Goal: Register for event/course

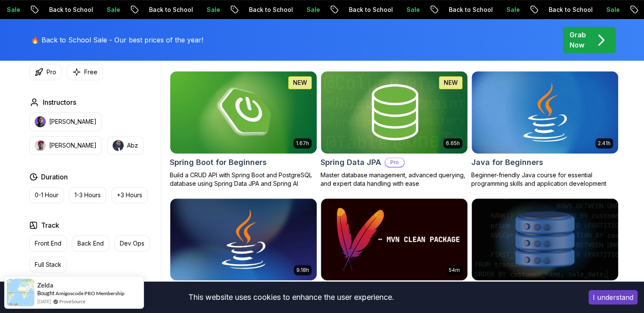
scroll to position [394, 0]
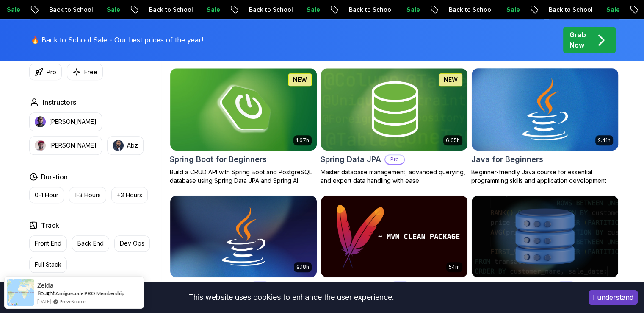
click at [536, 90] on img at bounding box center [545, 109] width 154 height 86
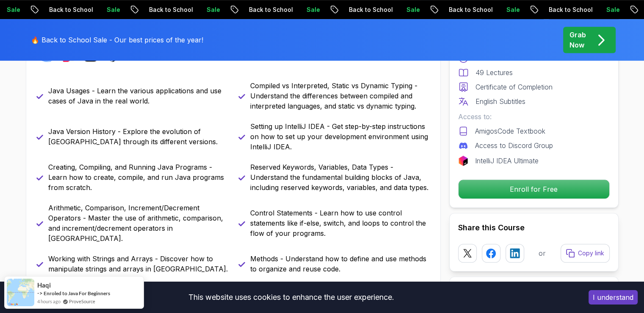
scroll to position [413, 0]
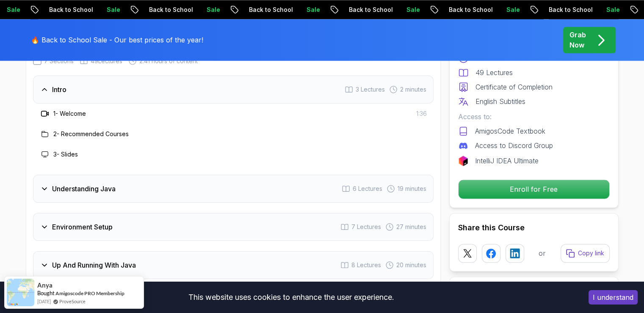
scroll to position [1264, 0]
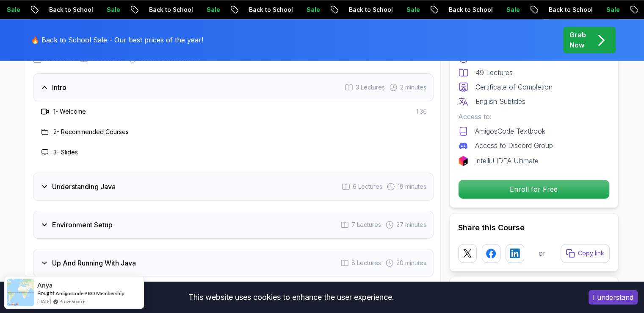
click at [69, 181] on h3 "Understanding Java" at bounding box center [84, 186] width 64 height 10
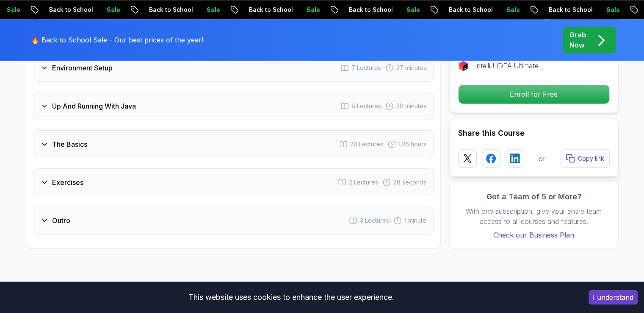
scroll to position [1482, 0]
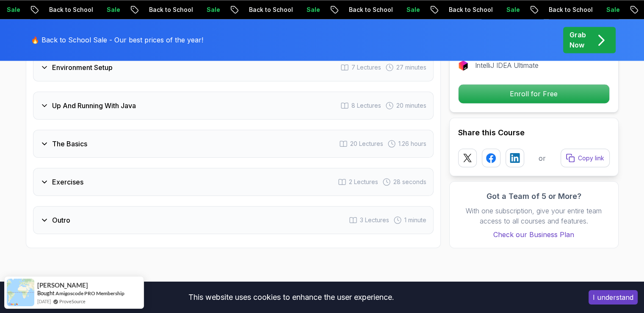
click at [44, 177] on icon at bounding box center [44, 181] width 8 height 8
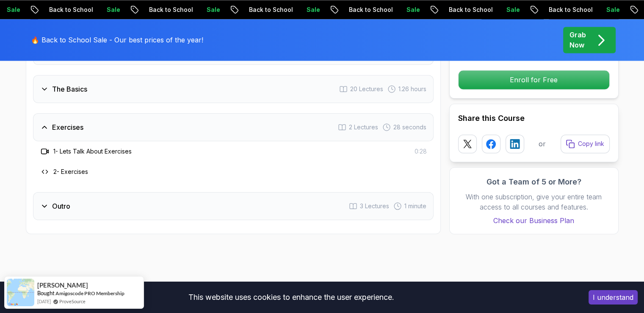
scroll to position [1412, 0]
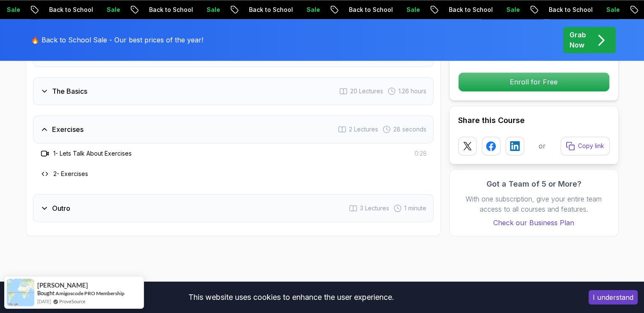
click at [45, 207] on icon at bounding box center [44, 208] width 4 height 2
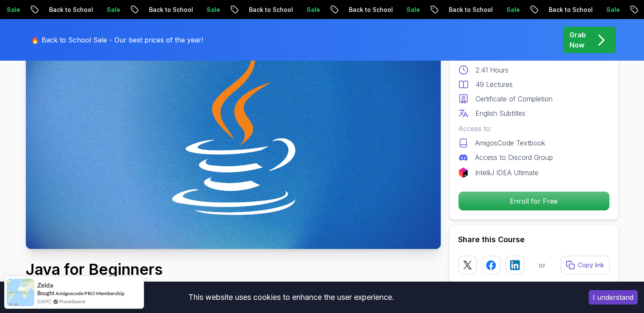
scroll to position [97, 0]
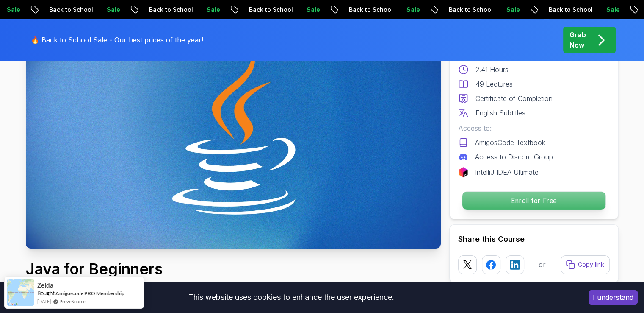
click at [536, 195] on p "Enroll for Free" at bounding box center [533, 200] width 143 height 18
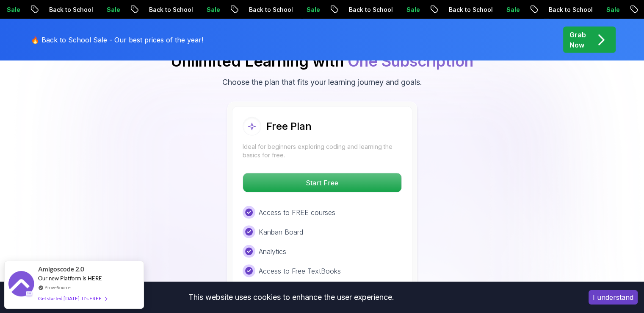
scroll to position [1745, 0]
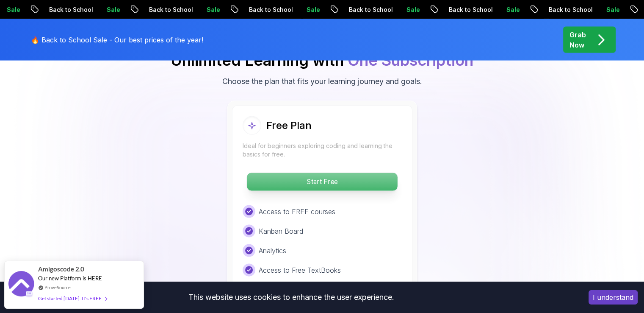
click at [334, 173] on p "Start Free" at bounding box center [322, 182] width 150 height 18
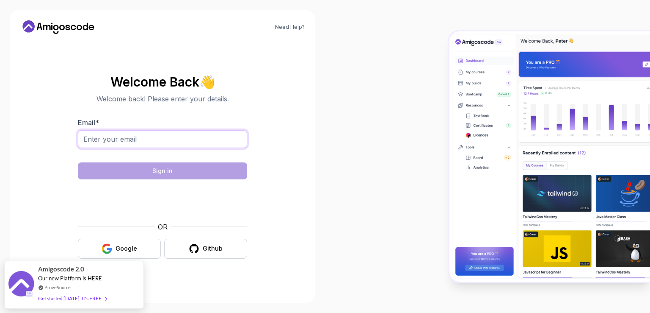
click at [164, 143] on input "Email *" at bounding box center [162, 139] width 169 height 18
type input "mudassar.mehmud@northbaysolutions.net"
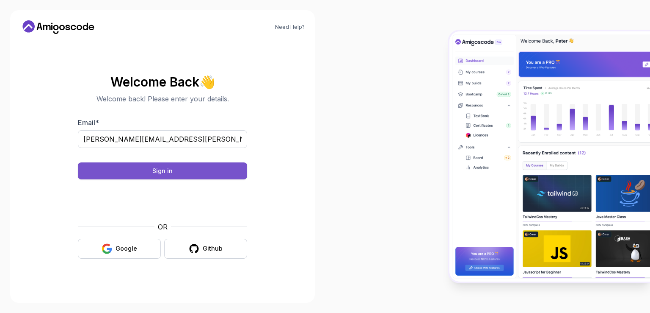
click at [222, 170] on button "Sign in" at bounding box center [162, 170] width 169 height 17
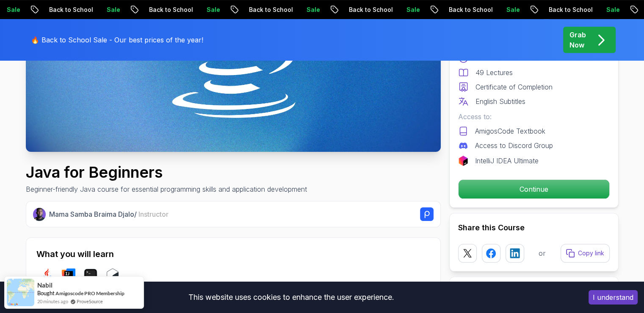
scroll to position [199, 0]
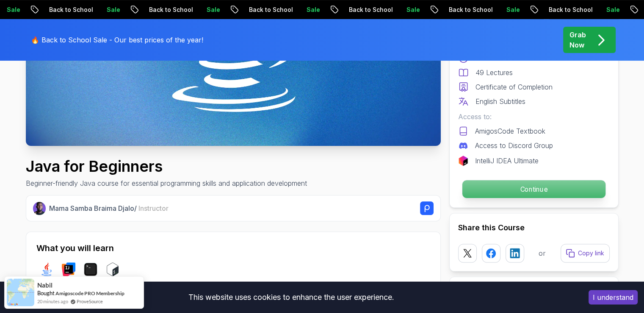
click at [533, 189] on p "Continue" at bounding box center [533, 189] width 143 height 18
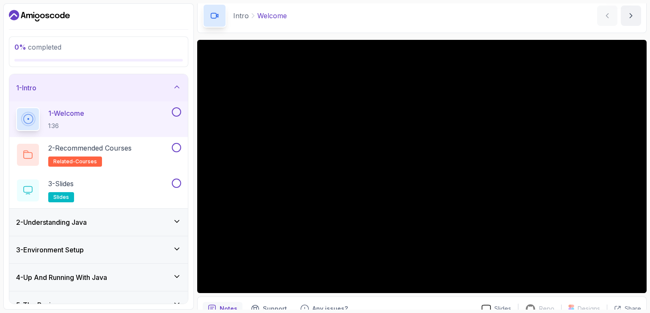
scroll to position [69, 0]
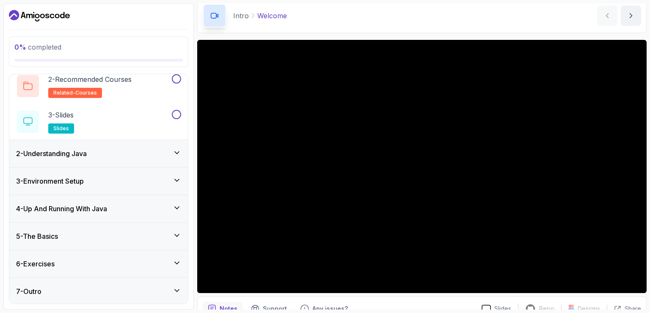
click at [180, 288] on icon at bounding box center [177, 290] width 8 height 8
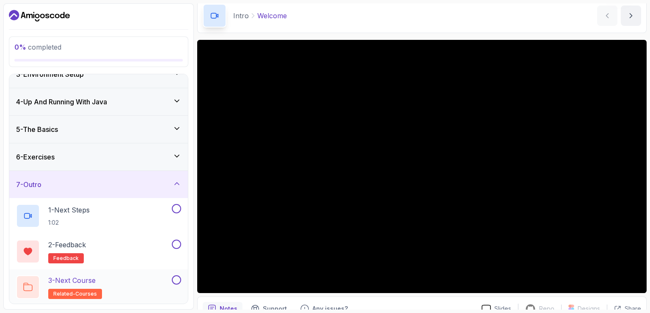
click at [85, 277] on p "3 - Next Course" at bounding box center [71, 280] width 47 height 10
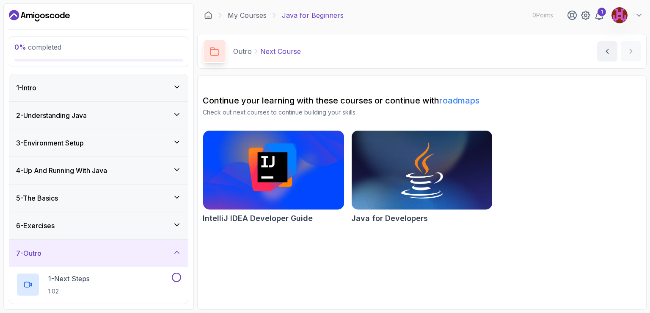
click at [111, 91] on div "1 - Intro" at bounding box center [98, 88] width 165 height 10
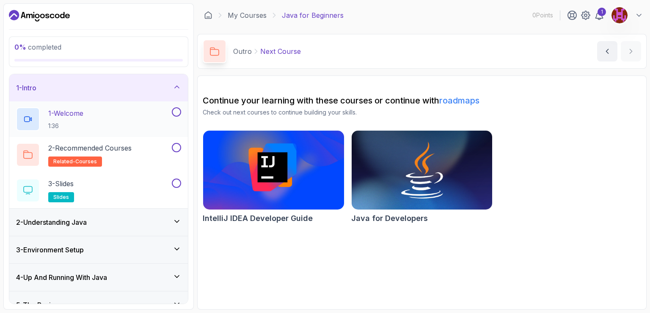
click at [97, 111] on div "1 - Welcome 1:36" at bounding box center [93, 119] width 154 height 24
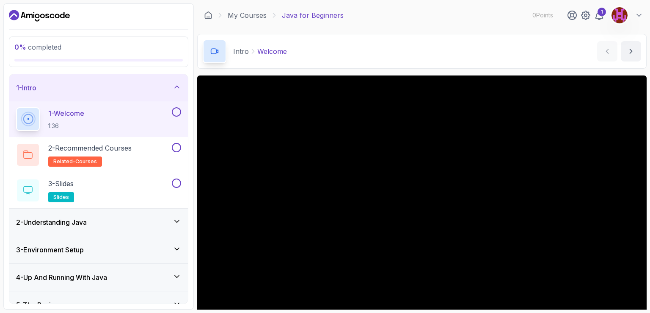
scroll to position [78, 0]
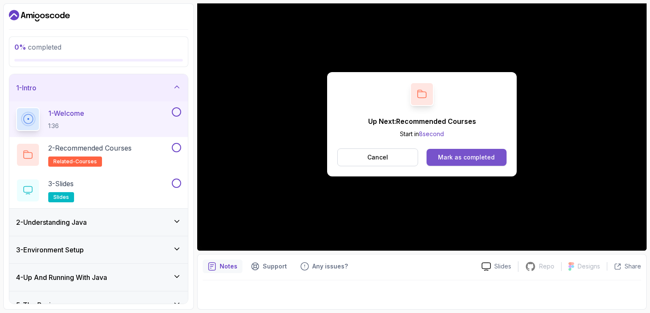
click at [482, 162] on button "Mark as completed" at bounding box center [467, 157] width 80 height 17
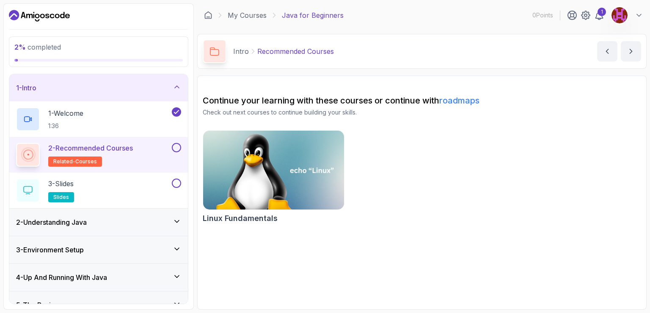
click at [139, 149] on div "2 - Recommended Courses related-courses" at bounding box center [93, 155] width 154 height 24
click at [123, 148] on p "2 - Recommended Courses" at bounding box center [90, 148] width 85 height 10
click at [462, 103] on link "roadmaps" at bounding box center [460, 100] width 40 height 10
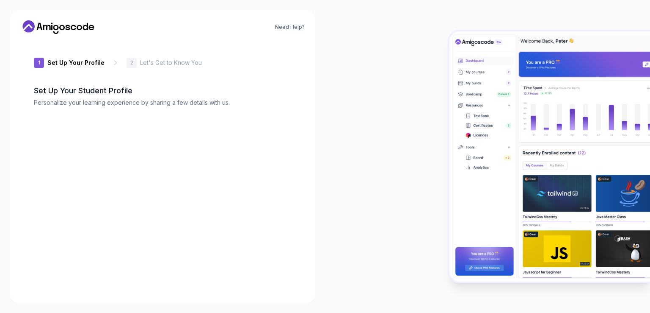
type input "keenbeetled2e6e"
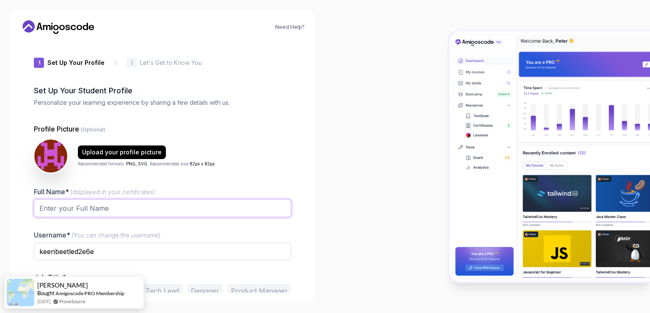
click at [202, 210] on input "Full Name* (displayed in your certificates)" at bounding box center [162, 208] width 257 height 18
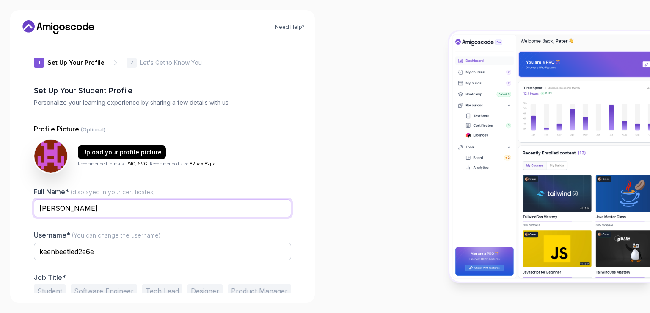
type input "Muhammad Mudassar Mehmood"
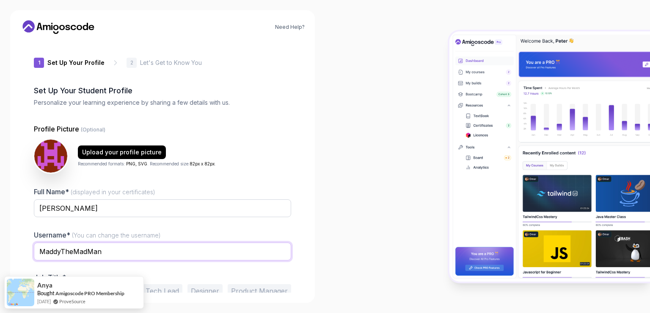
scroll to position [41, 0]
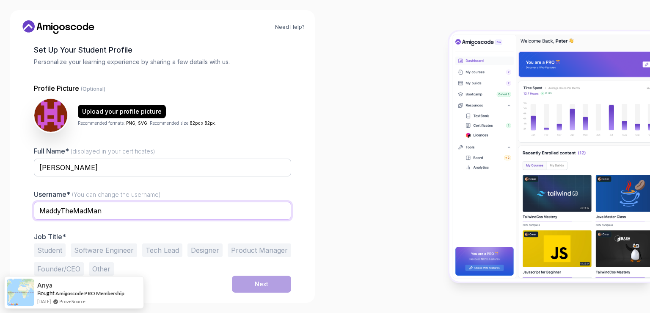
type input "MaddyTheMadMan"
click at [116, 249] on button "Software Engineer" at bounding box center [104, 250] width 66 height 14
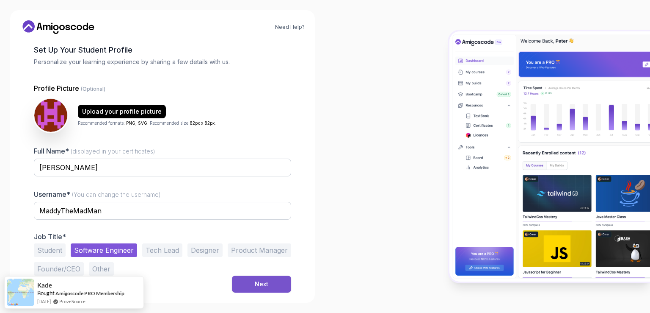
click at [277, 283] on button "Next" at bounding box center [261, 283] width 59 height 17
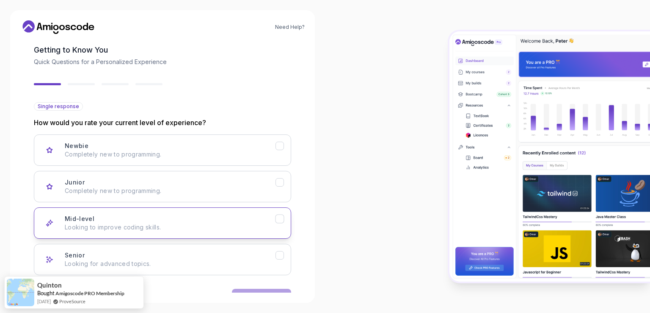
click at [254, 232] on button "Mid-level Looking to improve coding skills." at bounding box center [162, 222] width 257 height 31
click at [276, 254] on icon "Senior" at bounding box center [280, 255] width 8 height 8
click at [280, 221] on icon "Mid-level" at bounding box center [280, 219] width 8 height 8
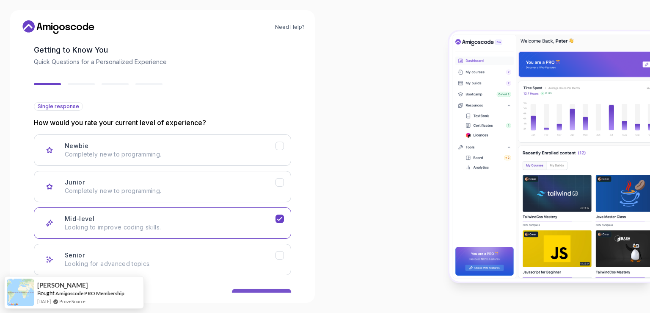
click at [261, 290] on button "Next" at bounding box center [261, 296] width 59 height 17
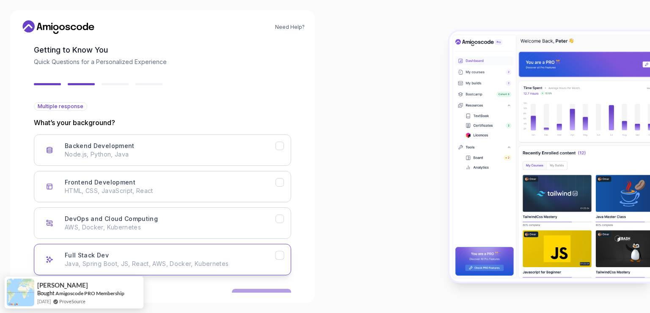
click at [283, 253] on icon "Full Stack Dev" at bounding box center [280, 255] width 8 height 8
click at [266, 288] on button "Next" at bounding box center [261, 296] width 59 height 17
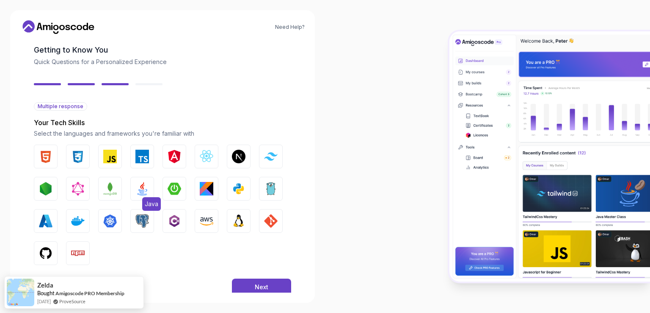
click at [144, 188] on img "button" at bounding box center [143, 189] width 14 height 14
click at [105, 194] on img "button" at bounding box center [110, 189] width 14 height 14
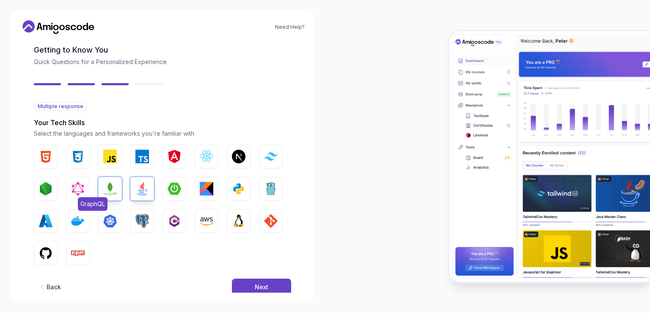
click at [75, 190] on img "button" at bounding box center [78, 189] width 14 height 14
click at [174, 187] on img "button" at bounding box center [175, 189] width 14 height 14
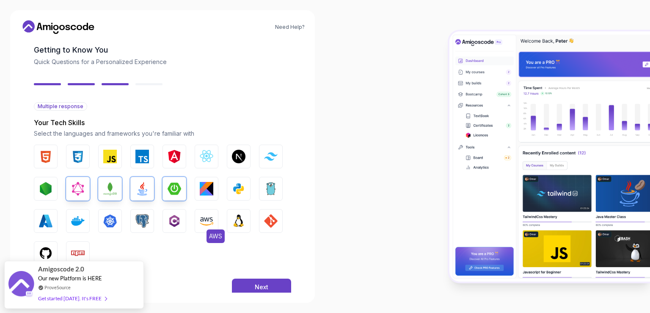
click at [205, 223] on img "button" at bounding box center [207, 221] width 14 height 14
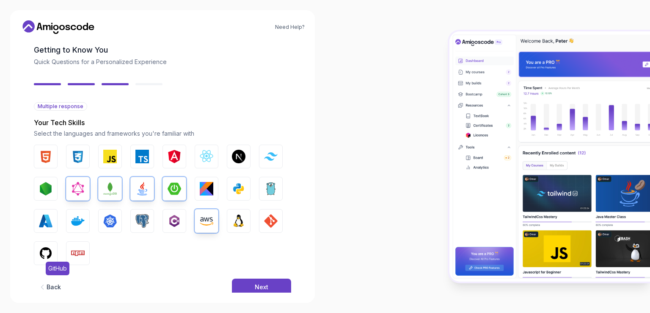
click at [44, 250] on img "button" at bounding box center [46, 253] width 14 height 14
click at [273, 217] on img "button" at bounding box center [271, 221] width 14 height 14
click at [50, 156] on img "button" at bounding box center [46, 156] width 14 height 14
click at [80, 158] on img "button" at bounding box center [78, 156] width 14 height 14
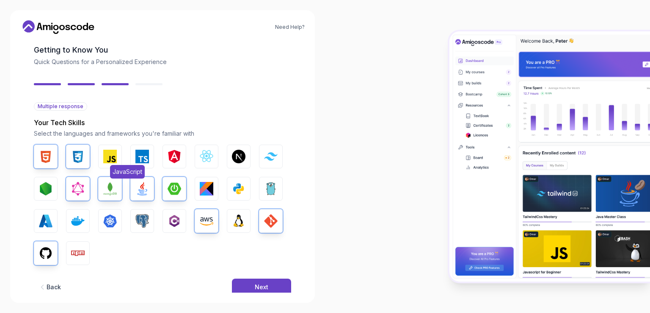
click at [108, 159] on img "button" at bounding box center [110, 156] width 14 height 14
click at [81, 218] on img "button" at bounding box center [78, 221] width 14 height 14
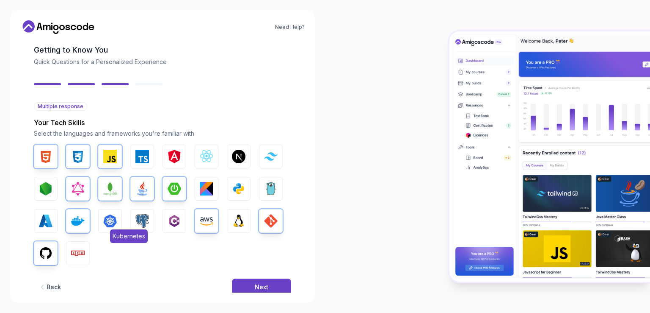
click at [112, 216] on img "button" at bounding box center [110, 221] width 14 height 14
click at [247, 287] on button "Next" at bounding box center [261, 286] width 59 height 17
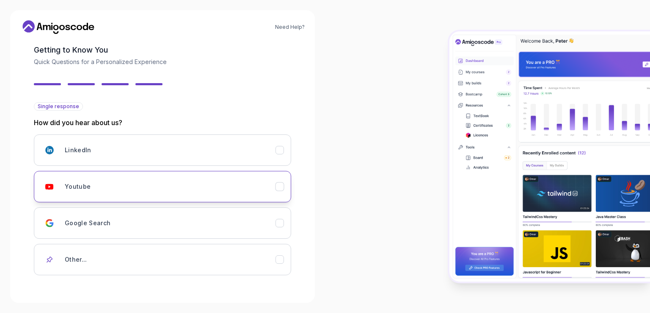
click at [238, 193] on div "Youtube" at bounding box center [170, 186] width 211 height 17
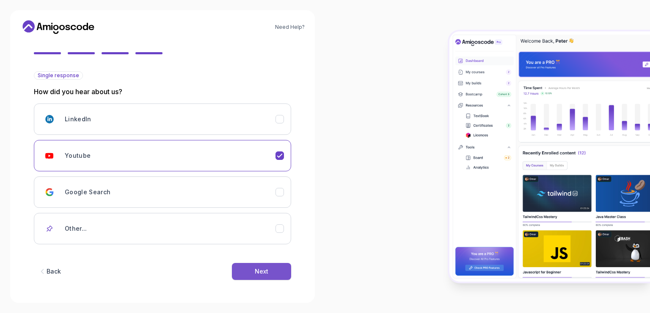
click at [268, 268] on div "Next" at bounding box center [262, 271] width 14 height 8
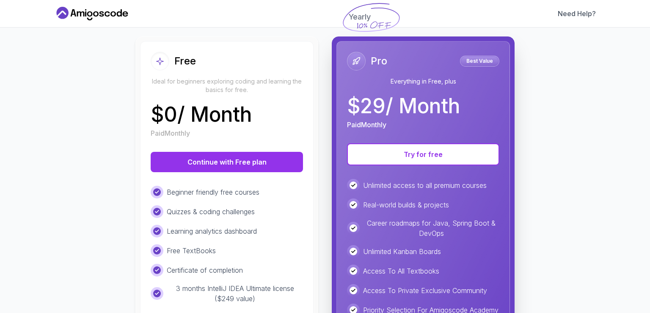
scroll to position [83, 0]
click at [263, 202] on div "Beginner friendly free courses Quizzes & coding challenges Learning analytics d…" at bounding box center [227, 244] width 152 height 118
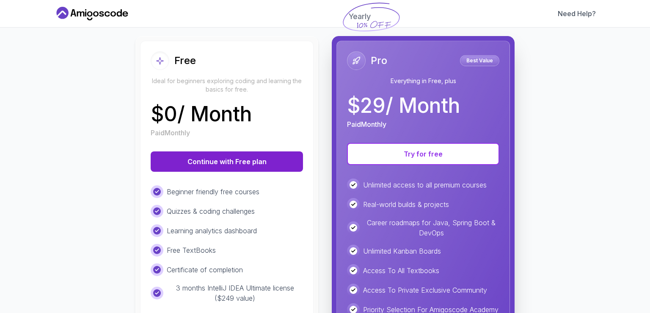
click at [229, 163] on button "Continue with Free plan" at bounding box center [227, 161] width 152 height 20
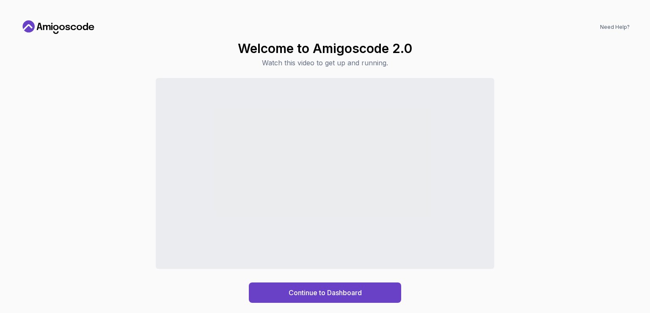
click at [522, 170] on div "Continue to Dashboard" at bounding box center [325, 190] width 610 height 224
click at [365, 288] on button "Continue to Dashboard" at bounding box center [325, 292] width 152 height 20
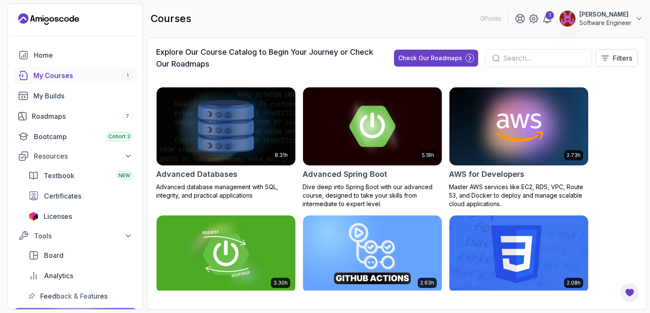
click at [608, 20] on p "Software Engineer" at bounding box center [606, 23] width 52 height 8
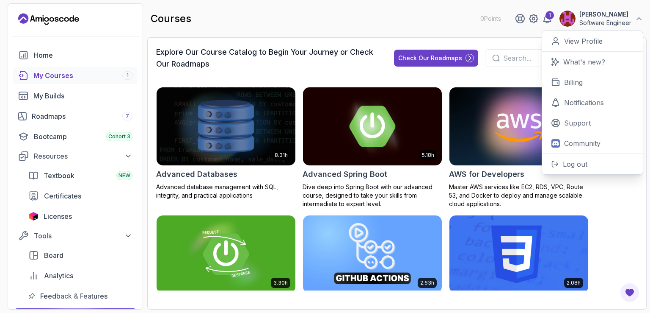
click at [608, 20] on p "Software Engineer" at bounding box center [606, 23] width 52 height 8
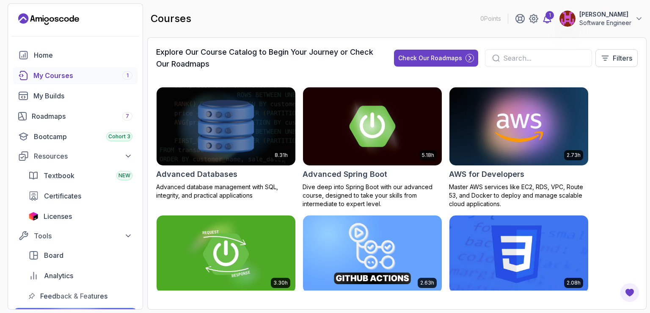
click at [542, 21] on icon at bounding box center [547, 19] width 10 height 10
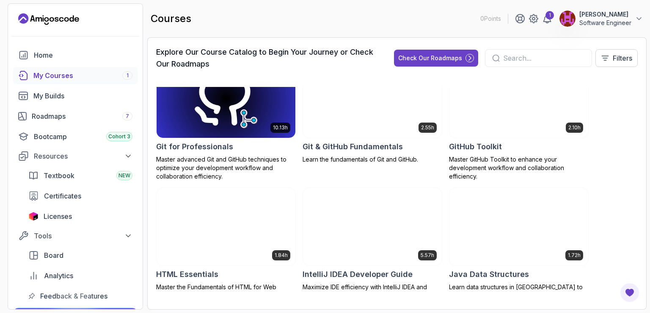
scroll to position [422, 0]
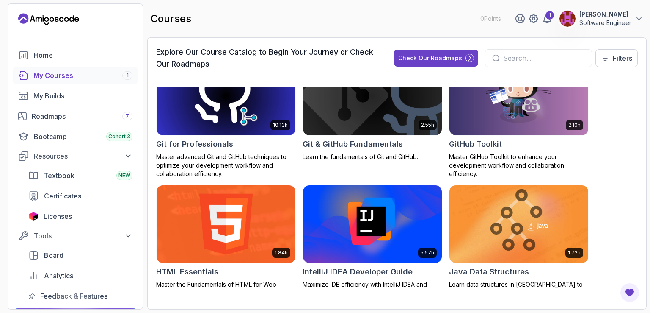
click at [523, 59] on input "text" at bounding box center [544, 58] width 82 height 10
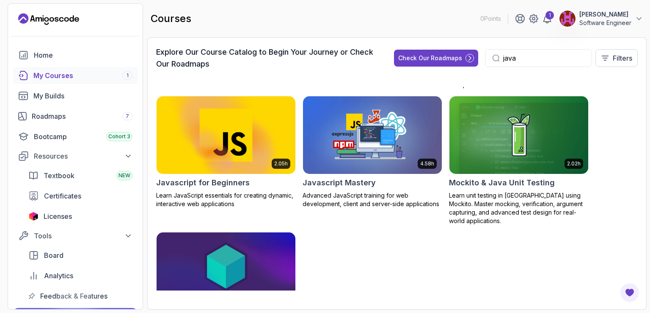
scroll to position [581, 0]
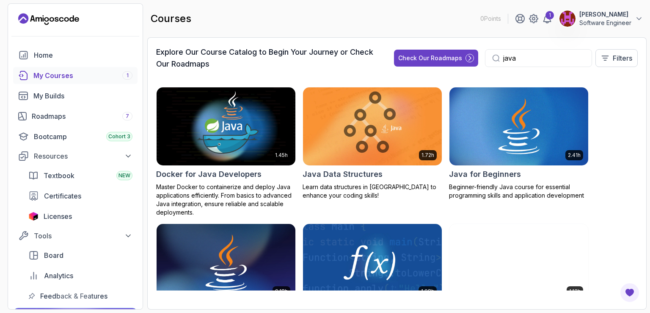
type input "java"
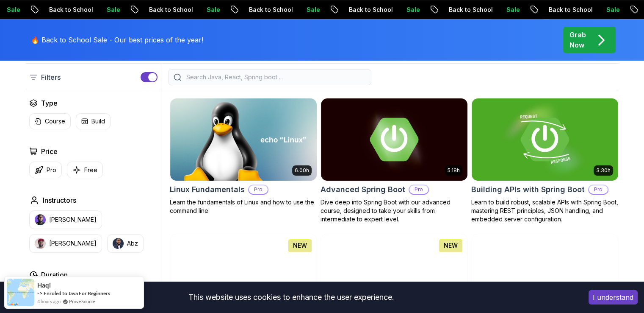
scroll to position [230, 0]
